Goal: Task Accomplishment & Management: Manage account settings

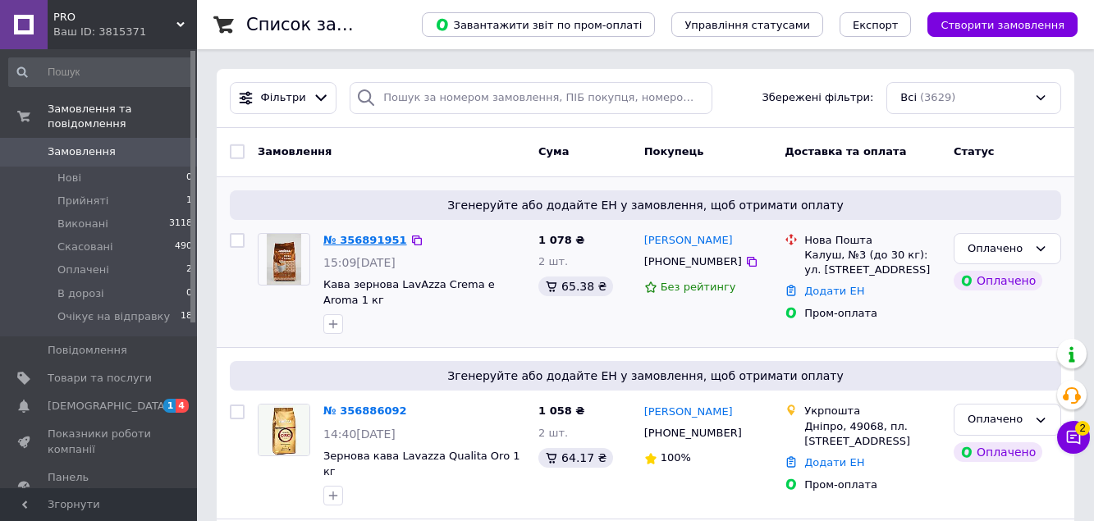
click at [365, 239] on link "№ 356891951" at bounding box center [365, 240] width 84 height 12
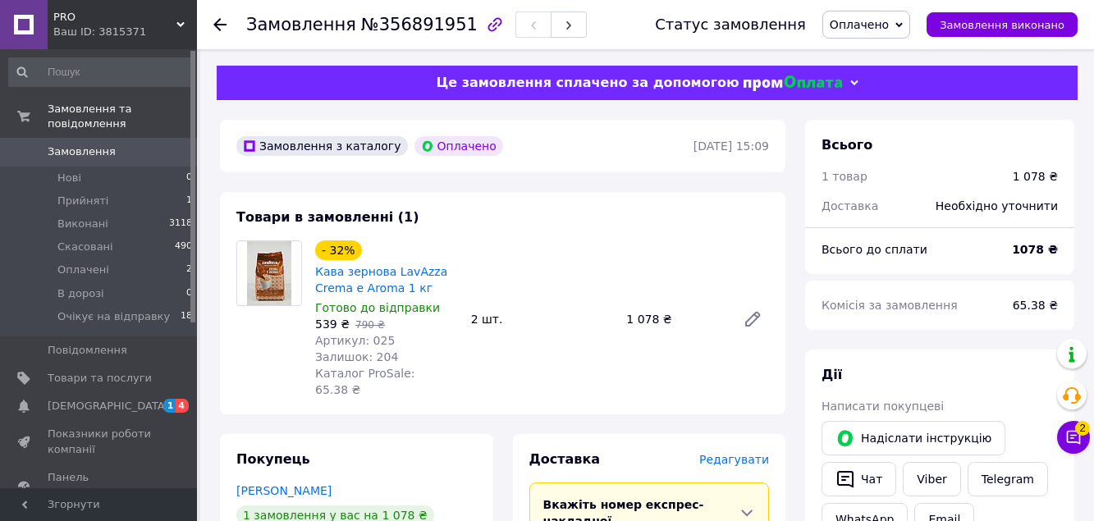
click at [563, 235] on div "Товари в замовленні (1) - 32% Кава зернова LavAzza Crema e Aroma 1 кг Готово до…" at bounding box center [502, 303] width 565 height 222
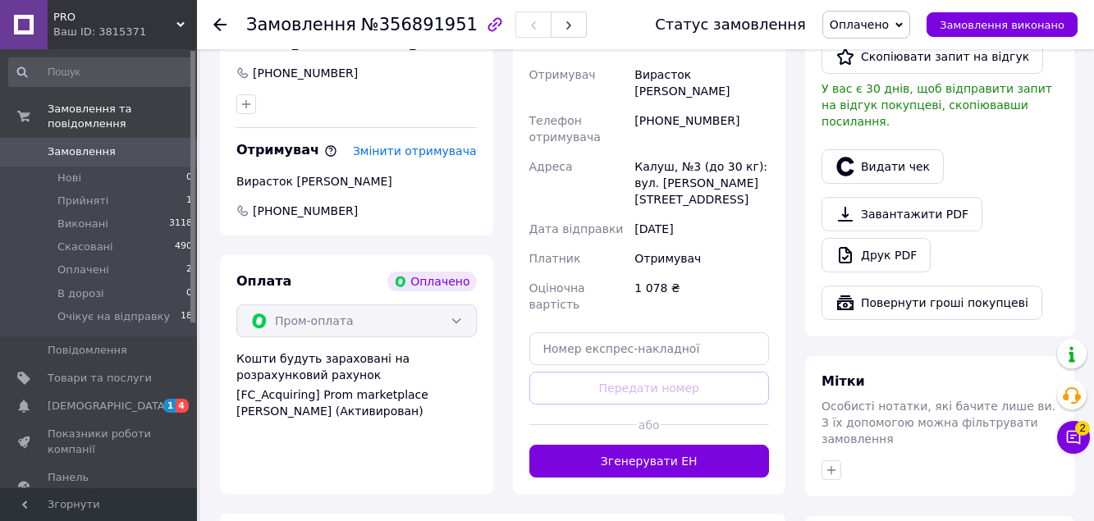
scroll to position [572, 0]
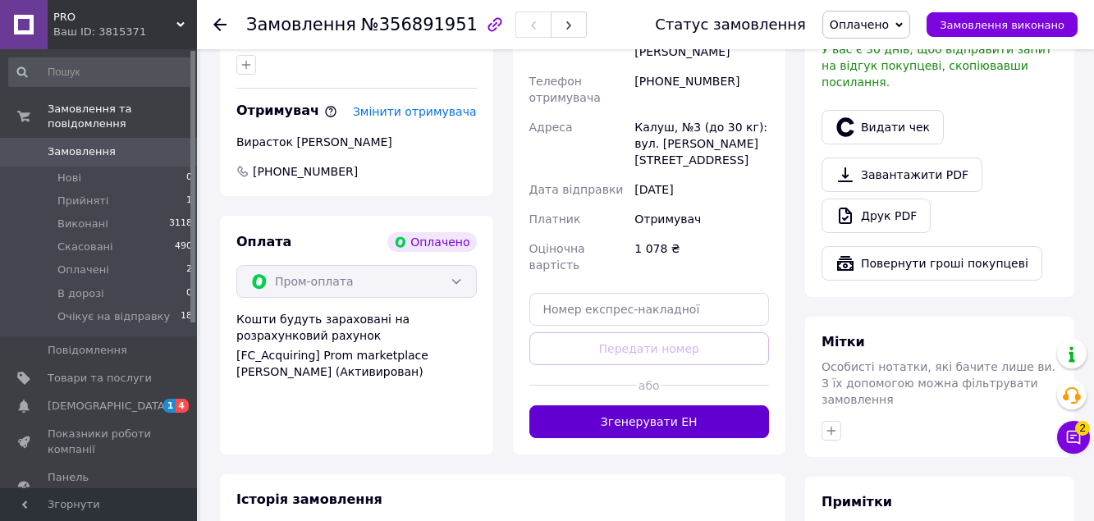
click at [647, 405] on button "Згенерувати ЕН" at bounding box center [649, 421] width 240 height 33
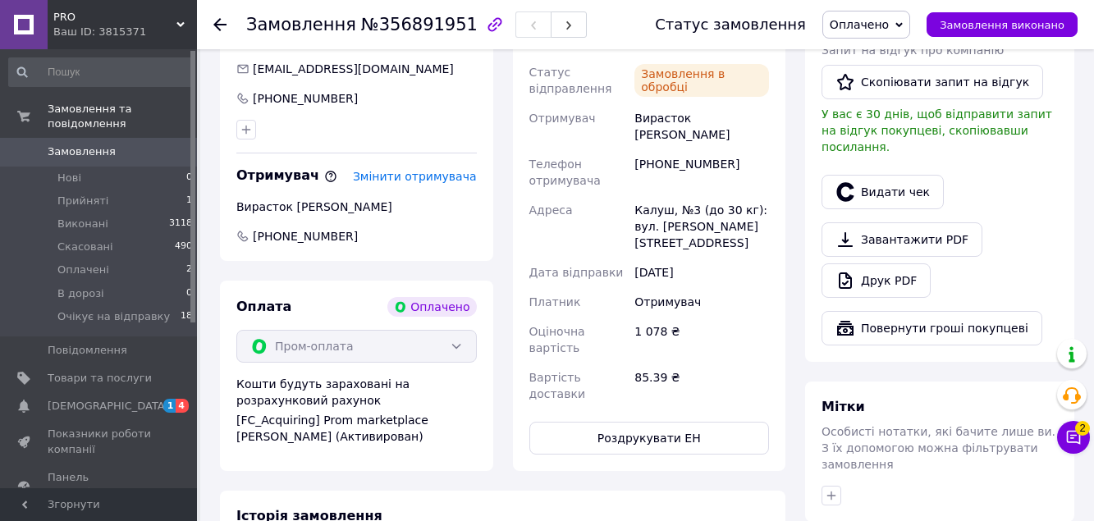
scroll to position [433, 0]
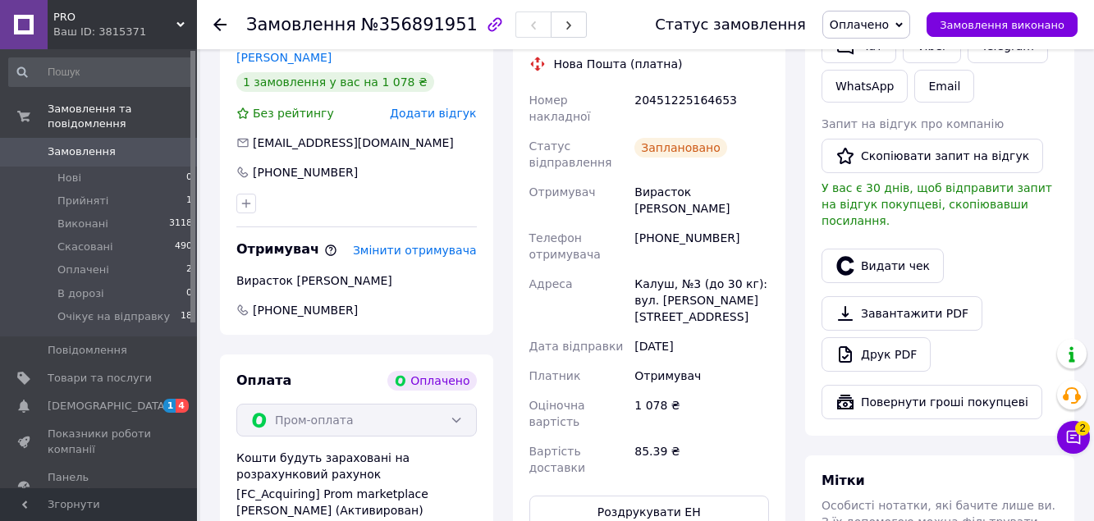
click at [889, 23] on span "Оплачено" at bounding box center [859, 24] width 59 height 13
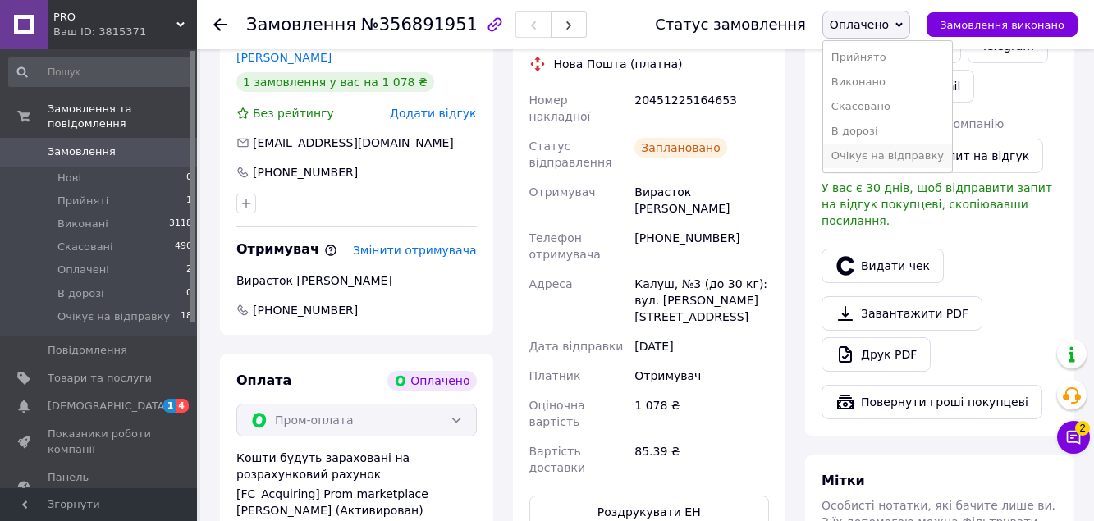
click at [884, 162] on li "Очікує на відправку" at bounding box center [887, 156] width 129 height 25
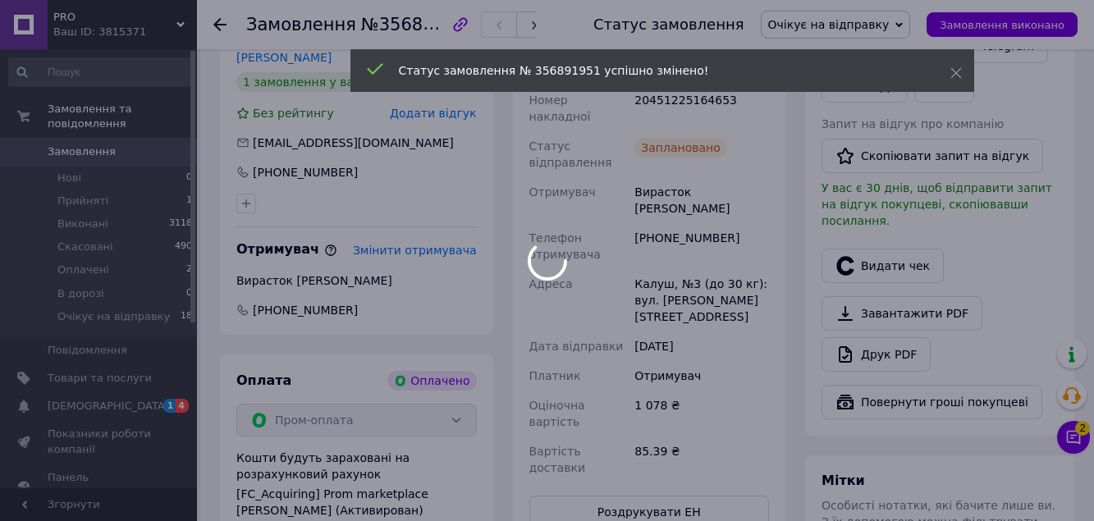
click at [789, 167] on body "PRO Ваш ID: 3815371 Сайт PRO Кабінет покупця Перевірити стан системи Сторінка н…" at bounding box center [547, 271] width 1094 height 1408
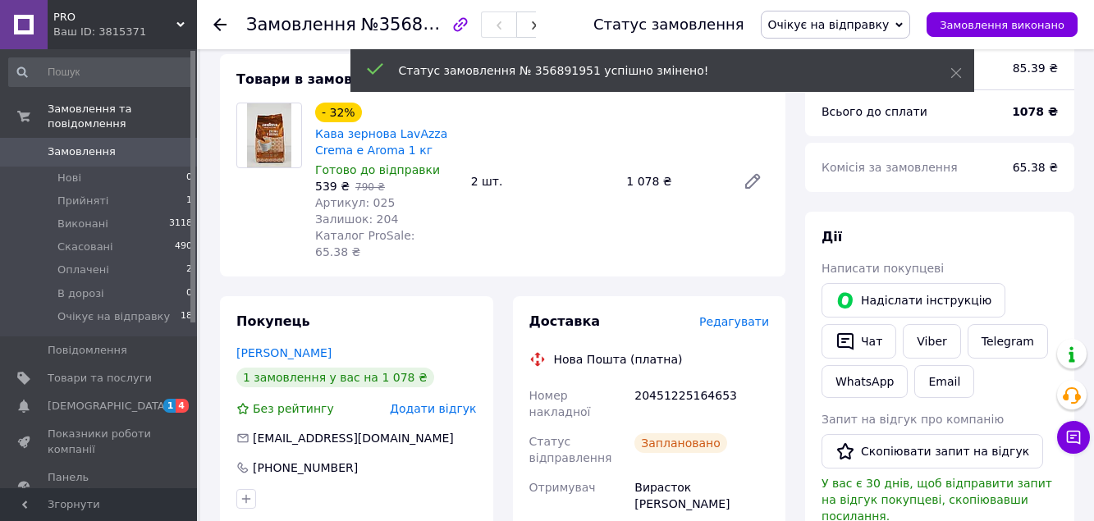
scroll to position [74, 0]
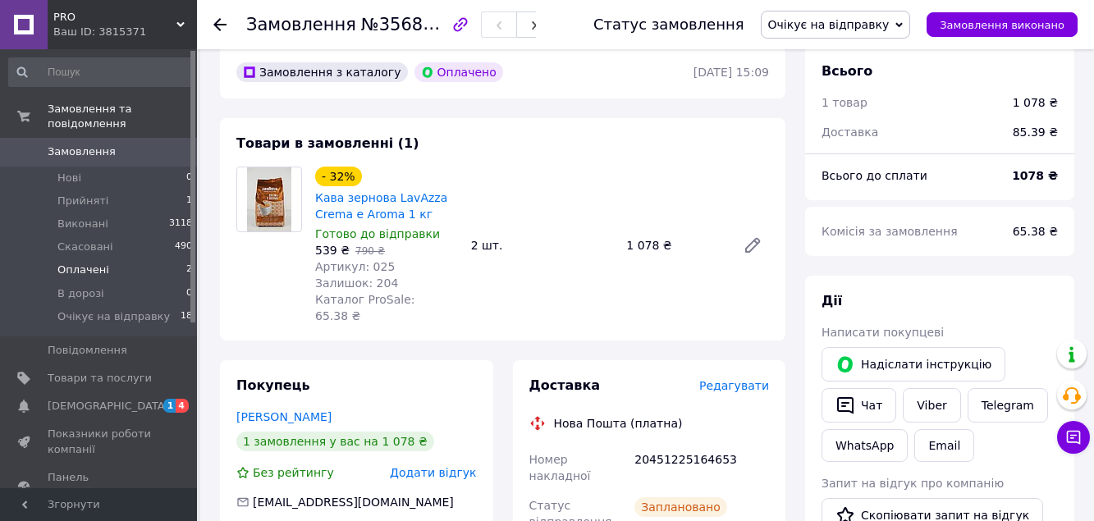
click at [162, 259] on li "Оплачені 2" at bounding box center [101, 270] width 202 height 23
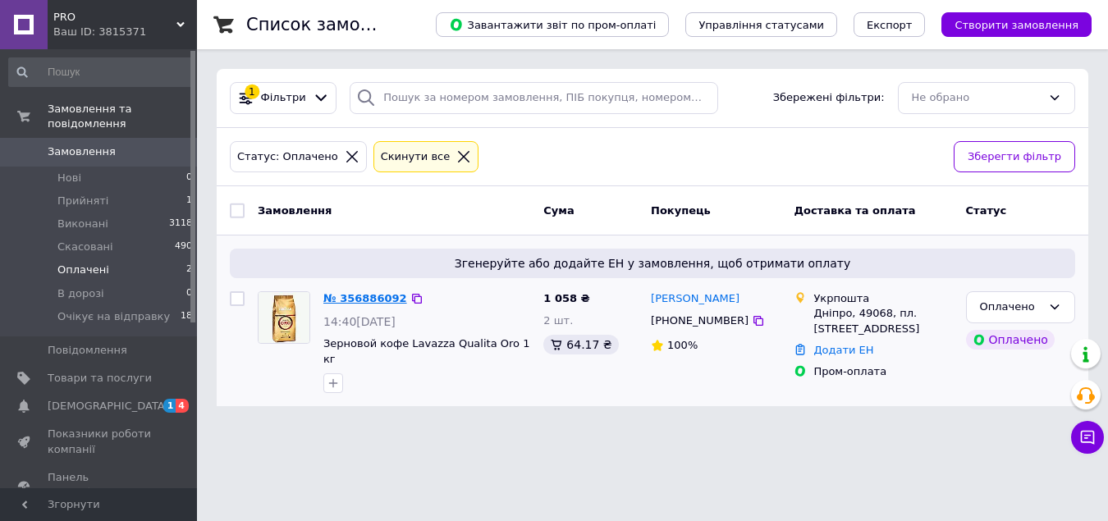
click at [365, 296] on link "№ 356886092" at bounding box center [365, 298] width 84 height 12
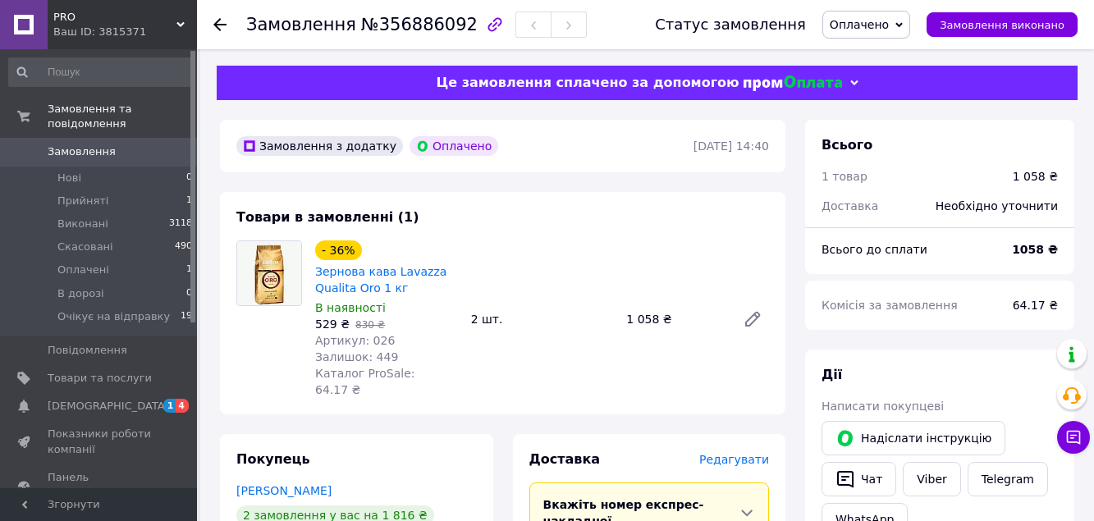
click at [603, 256] on div "- 36% Зернова кава Lavazza Qualitа Oro 1 кг В наявності 529 ₴   830 ₴ Артикул: …" at bounding box center [542, 319] width 467 height 164
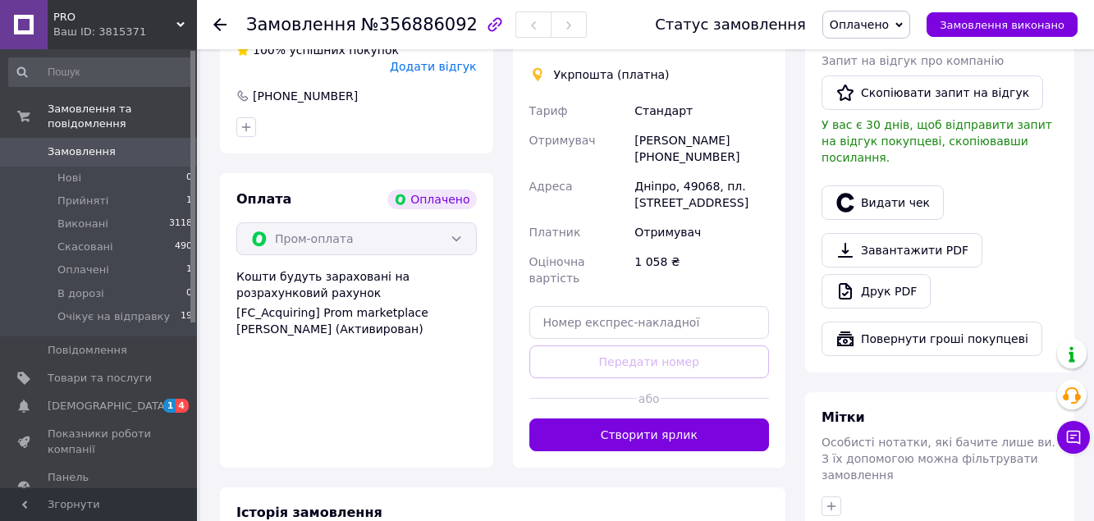
scroll to position [536, 0]
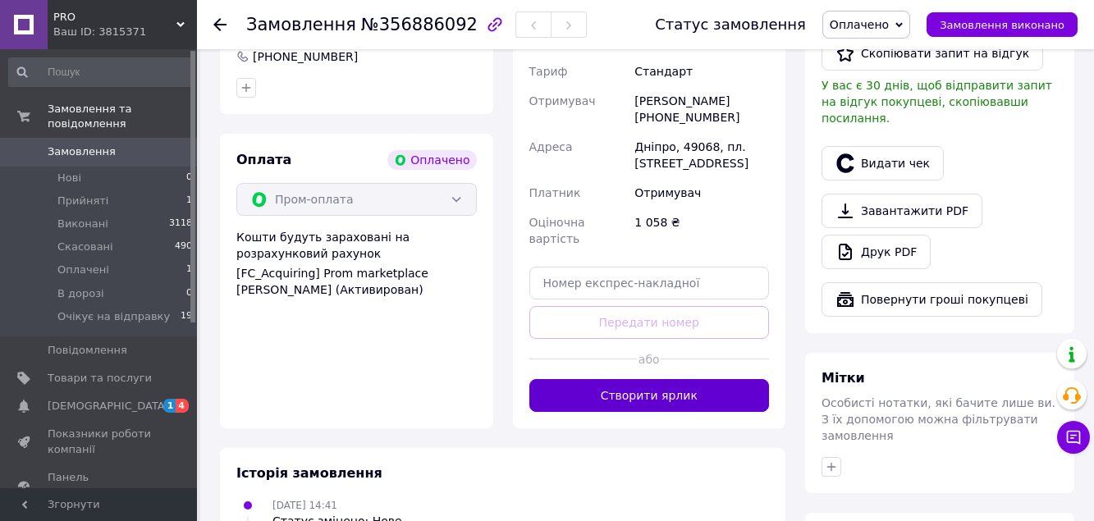
click at [635, 379] on button "Створити ярлик" at bounding box center [649, 395] width 240 height 33
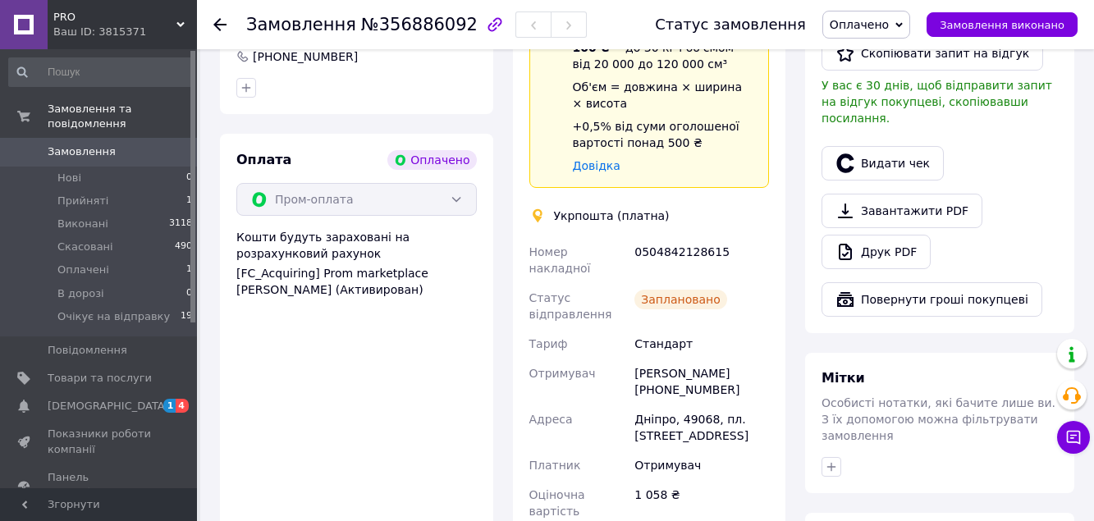
click at [889, 28] on span "Оплачено" at bounding box center [859, 24] width 59 height 13
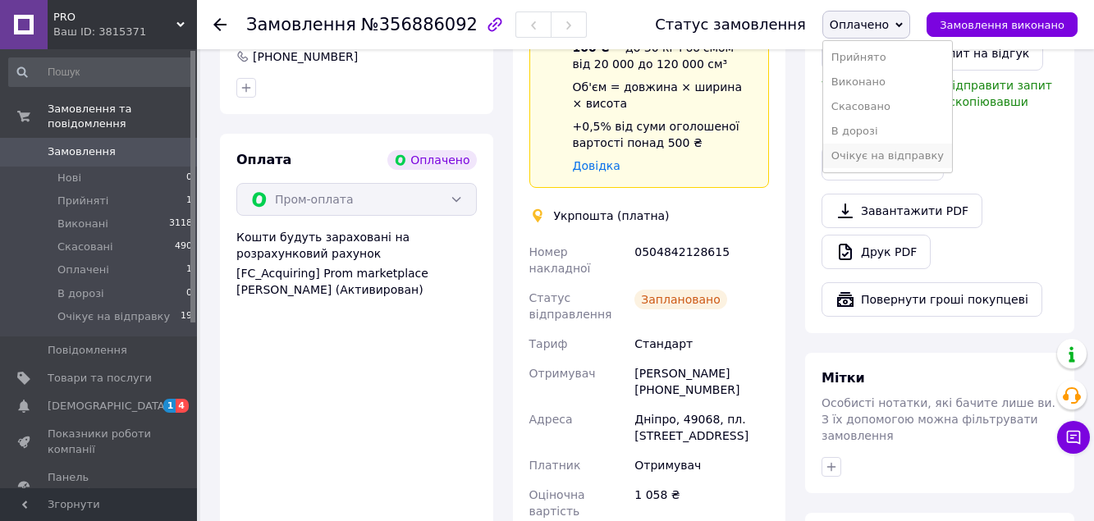
click at [892, 151] on li "Очікує на відправку" at bounding box center [887, 156] width 129 height 25
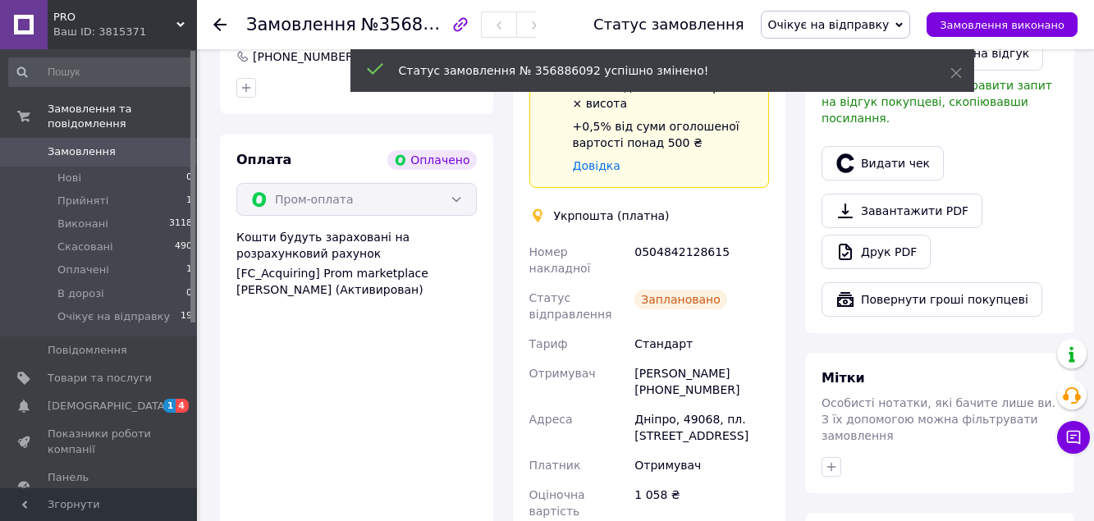
click at [783, 356] on div "Доставка Редагувати Спецтариф Укрпошта Стандарт 35 ₴ - до 30 кг і об'ємом до 20…" at bounding box center [649, 266] width 273 height 736
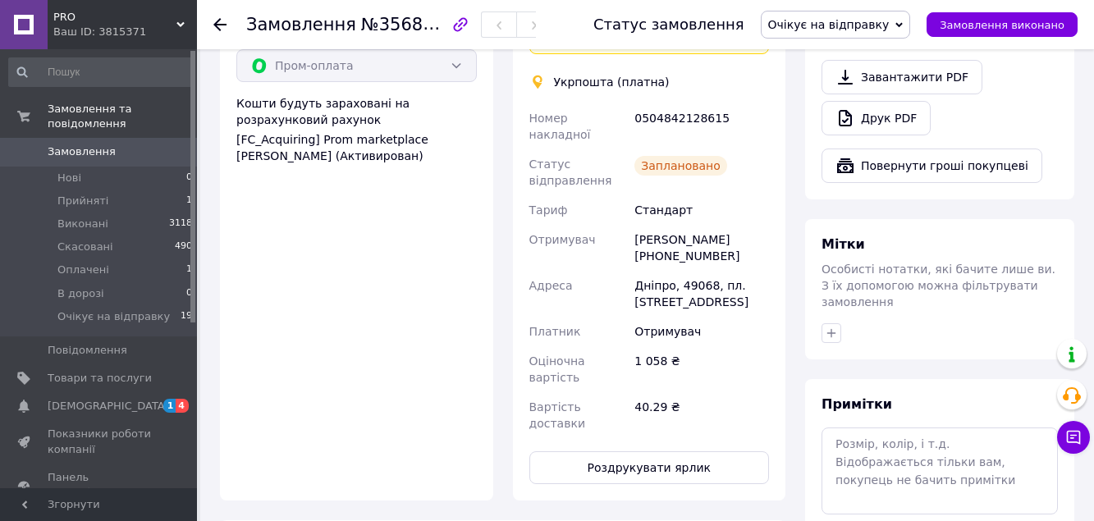
scroll to position [709, 0]
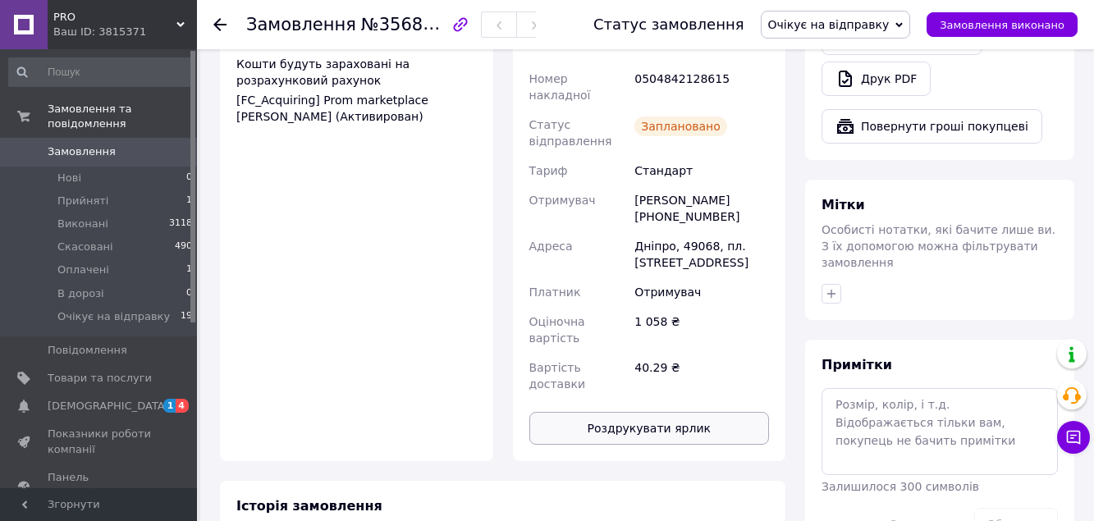
click at [702, 412] on button "Роздрукувати ярлик" at bounding box center [649, 428] width 240 height 33
click at [131, 259] on li "Оплачені 1" at bounding box center [101, 270] width 202 height 23
